Goal: Information Seeking & Learning: Learn about a topic

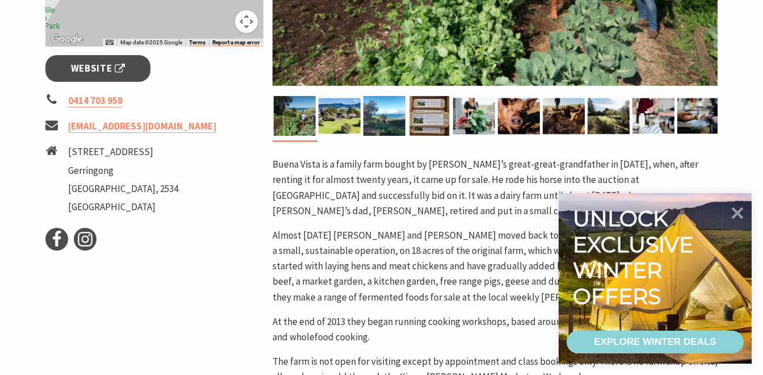
scroll to position [419, 0]
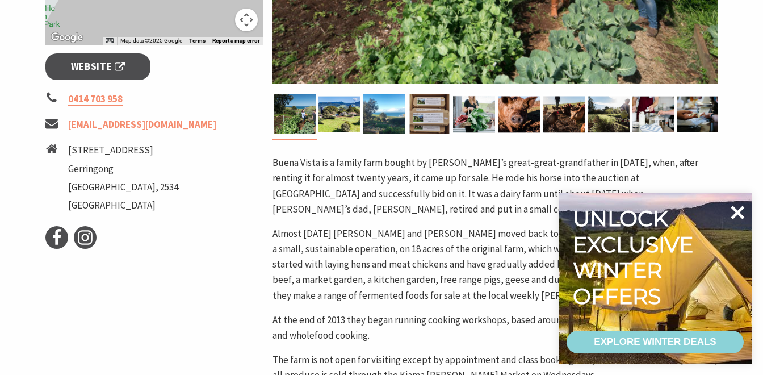
click at [738, 214] on icon at bounding box center [738, 212] width 14 height 14
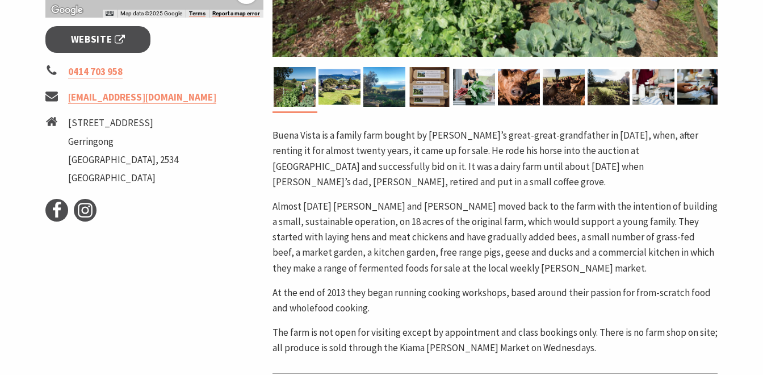
scroll to position [447, 0]
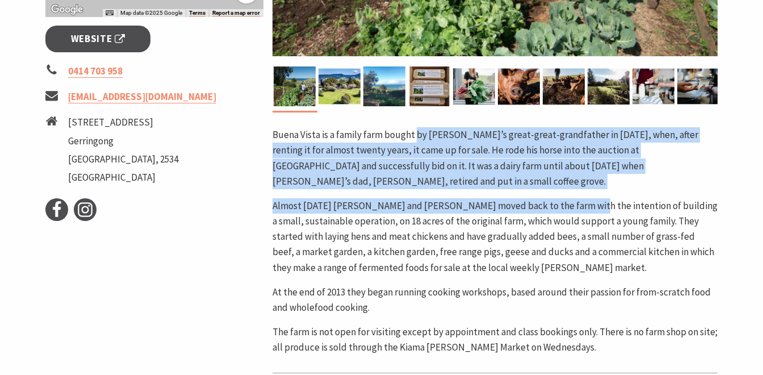
drag, startPoint x: 416, startPoint y: 135, endPoint x: 573, endPoint y: 184, distance: 164.8
click at [573, 184] on div "Buena Vista is a family farm bought by [PERSON_NAME]’s great-great-grandfather …" at bounding box center [494, 241] width 445 height 228
click at [554, 165] on p "Buena Vista is a family farm bought by [PERSON_NAME]’s great-great-grandfather …" at bounding box center [494, 158] width 445 height 62
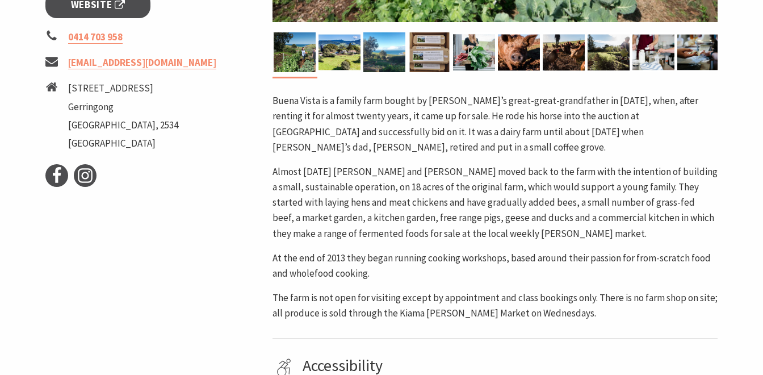
scroll to position [482, 0]
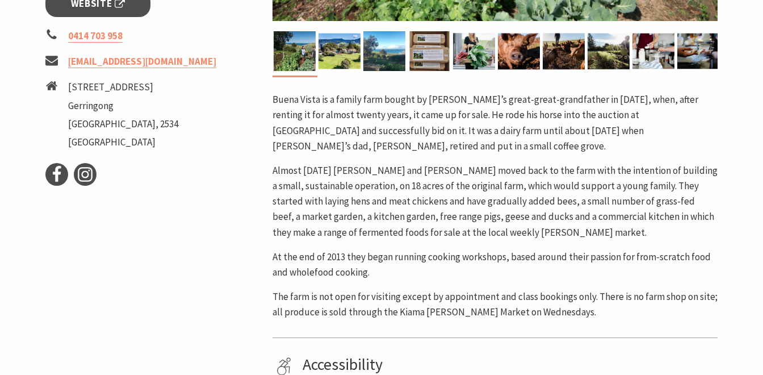
click at [347, 163] on p "Almost [DATE] [PERSON_NAME] and [PERSON_NAME] moved back to the farm with the i…" at bounding box center [494, 201] width 445 height 77
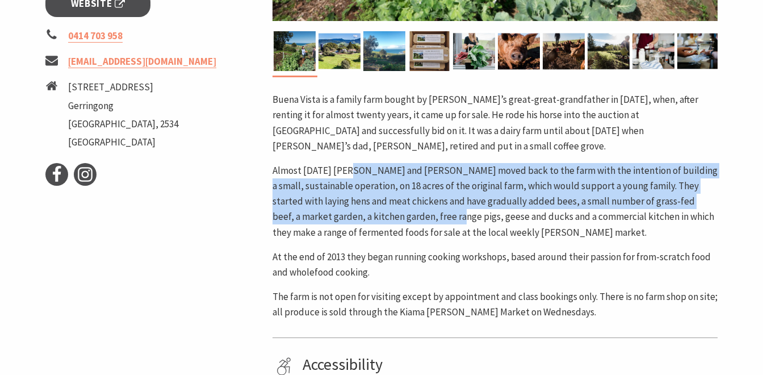
drag, startPoint x: 347, startPoint y: 154, endPoint x: 435, endPoint y: 208, distance: 103.2
click at [435, 208] on p "Almost [DATE] [PERSON_NAME] and [PERSON_NAME] moved back to the farm with the i…" at bounding box center [494, 201] width 445 height 77
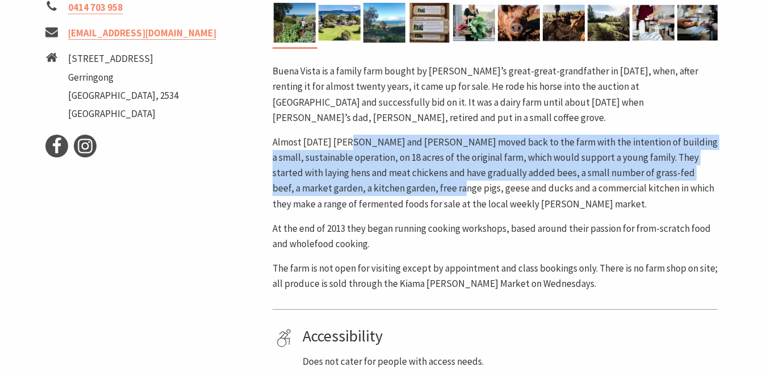
scroll to position [523, 0]
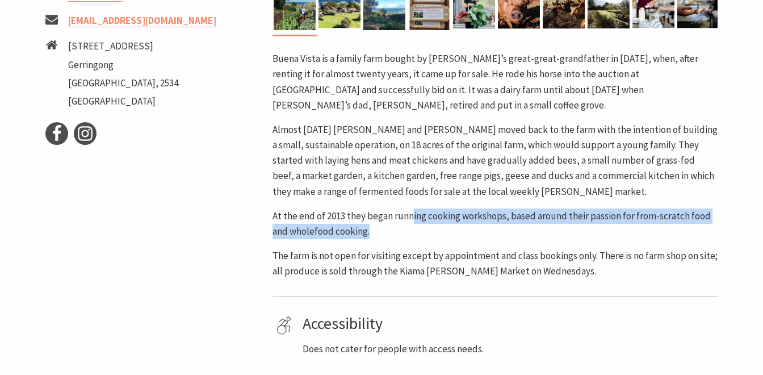
drag, startPoint x: 410, startPoint y: 199, endPoint x: 542, endPoint y: 209, distance: 131.6
click at [542, 209] on p "At the end of 2013 they began running cooking workshops, based around their pas…" at bounding box center [494, 223] width 445 height 31
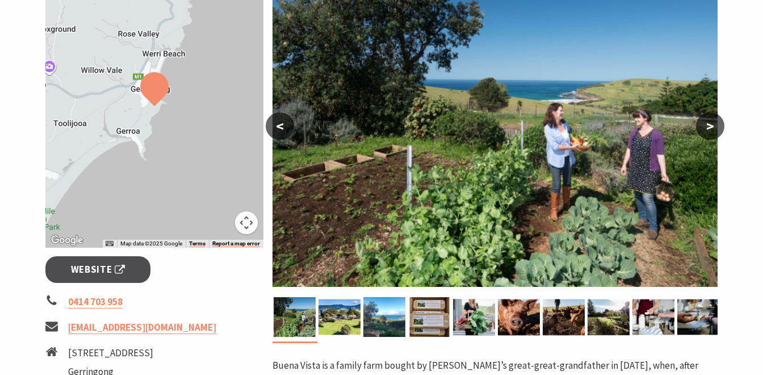
scroll to position [210, 0]
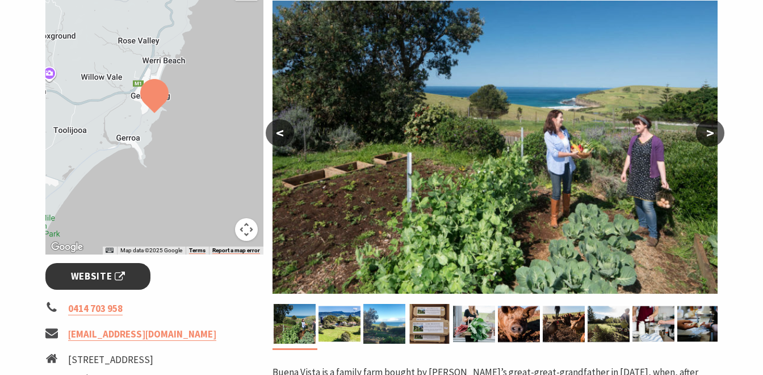
click at [89, 271] on span "Website" at bounding box center [98, 275] width 54 height 15
